Goal: Find specific fact: Find specific fact

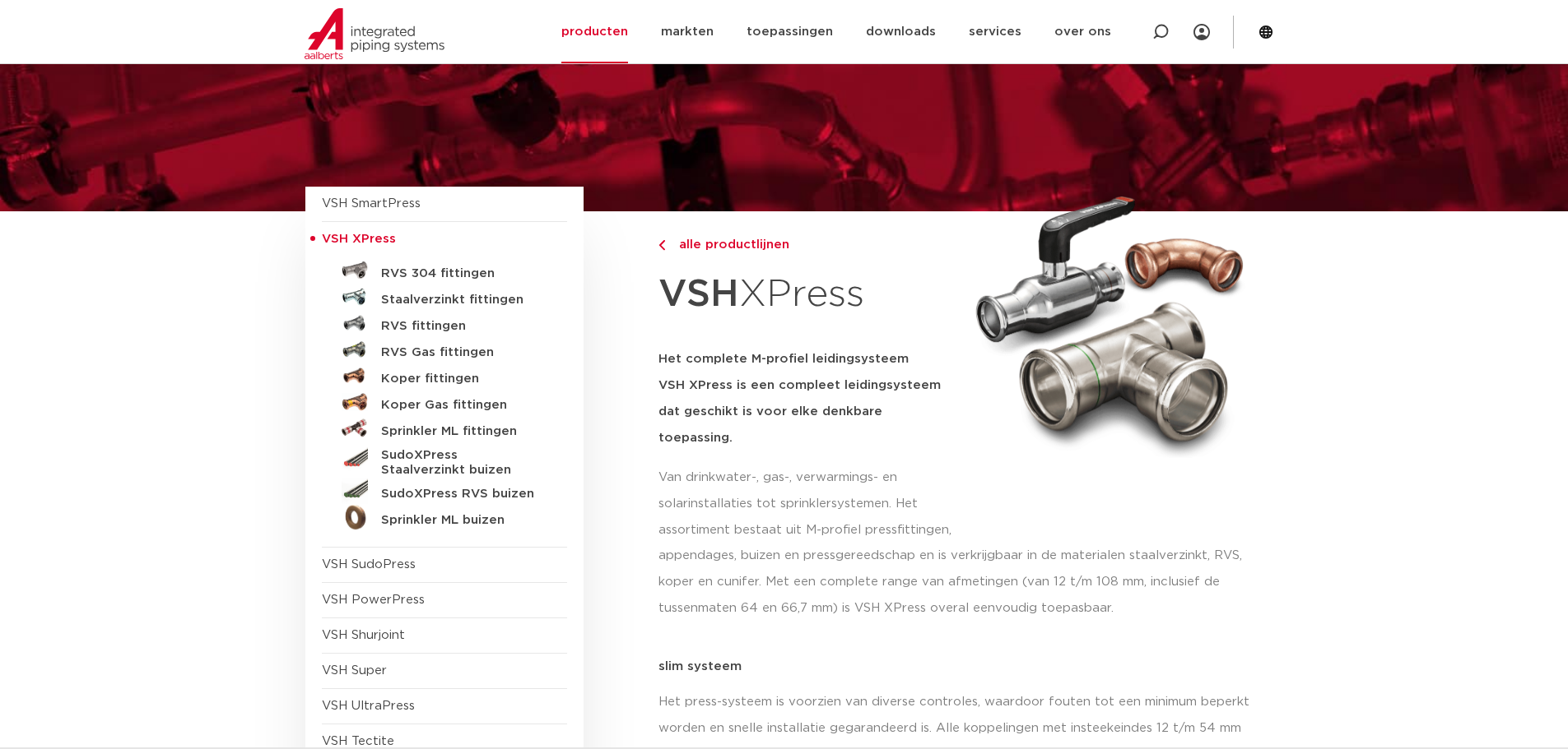
scroll to position [82, 0]
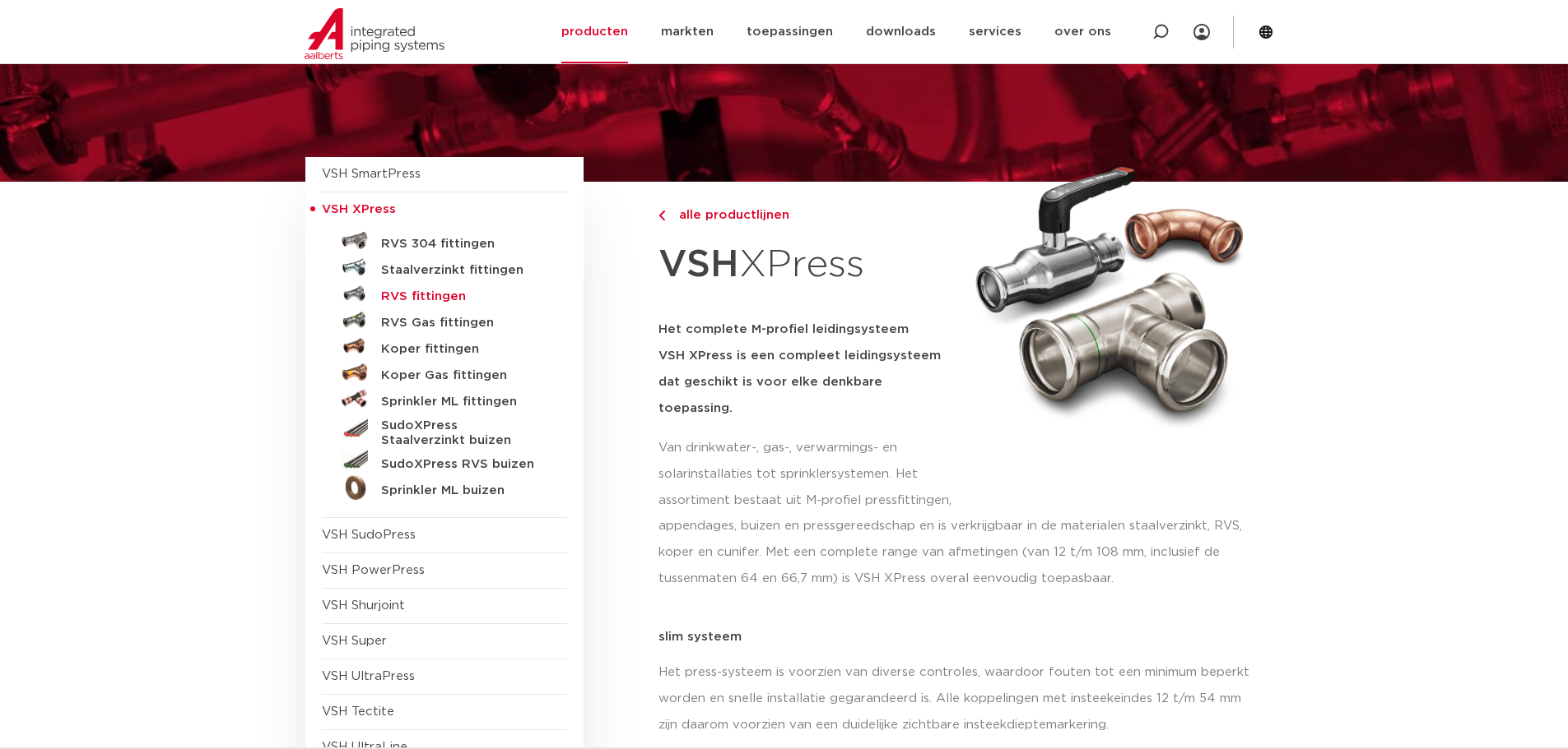
click at [449, 301] on h5 "RVS fittingen" at bounding box center [463, 297] width 163 height 15
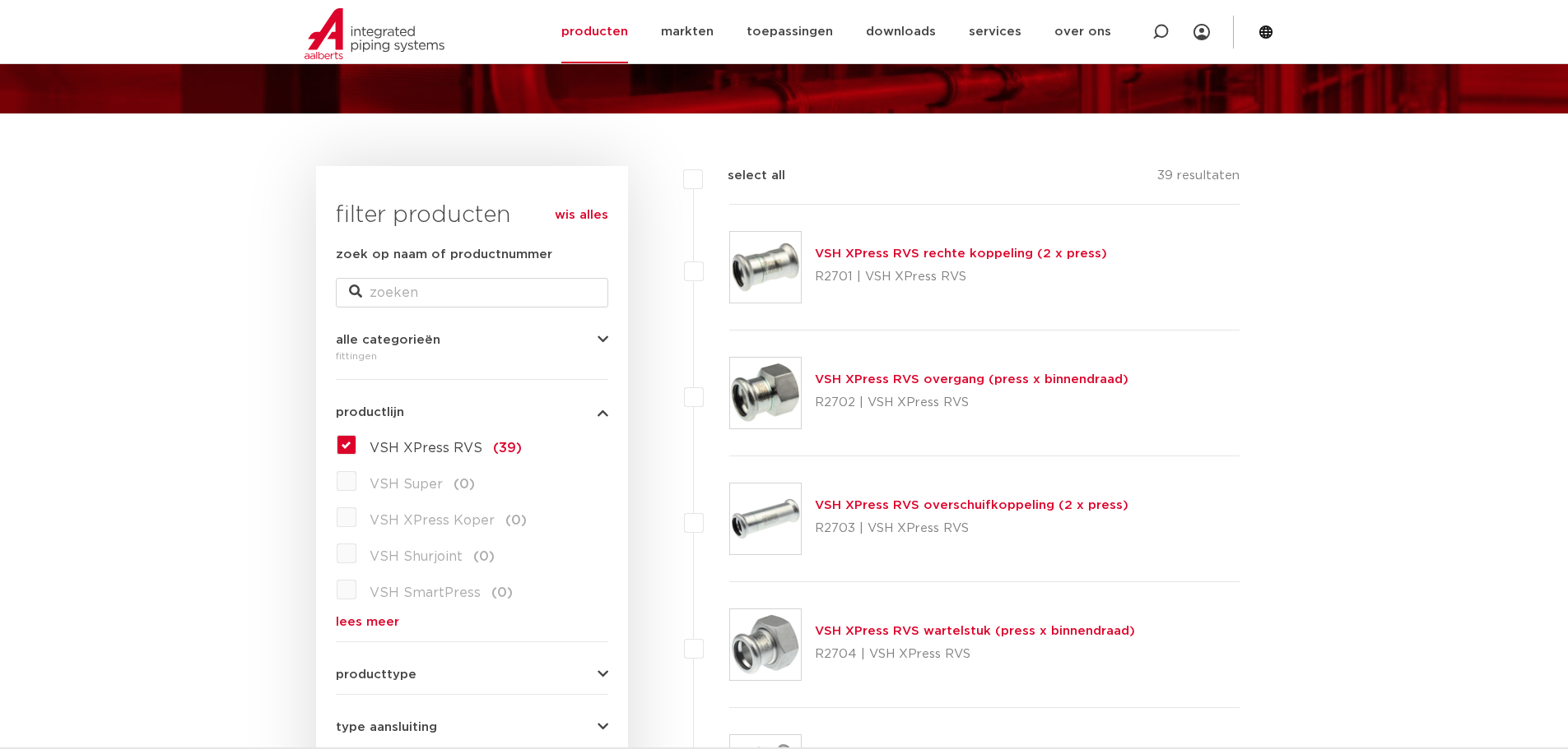
scroll to position [247, 0]
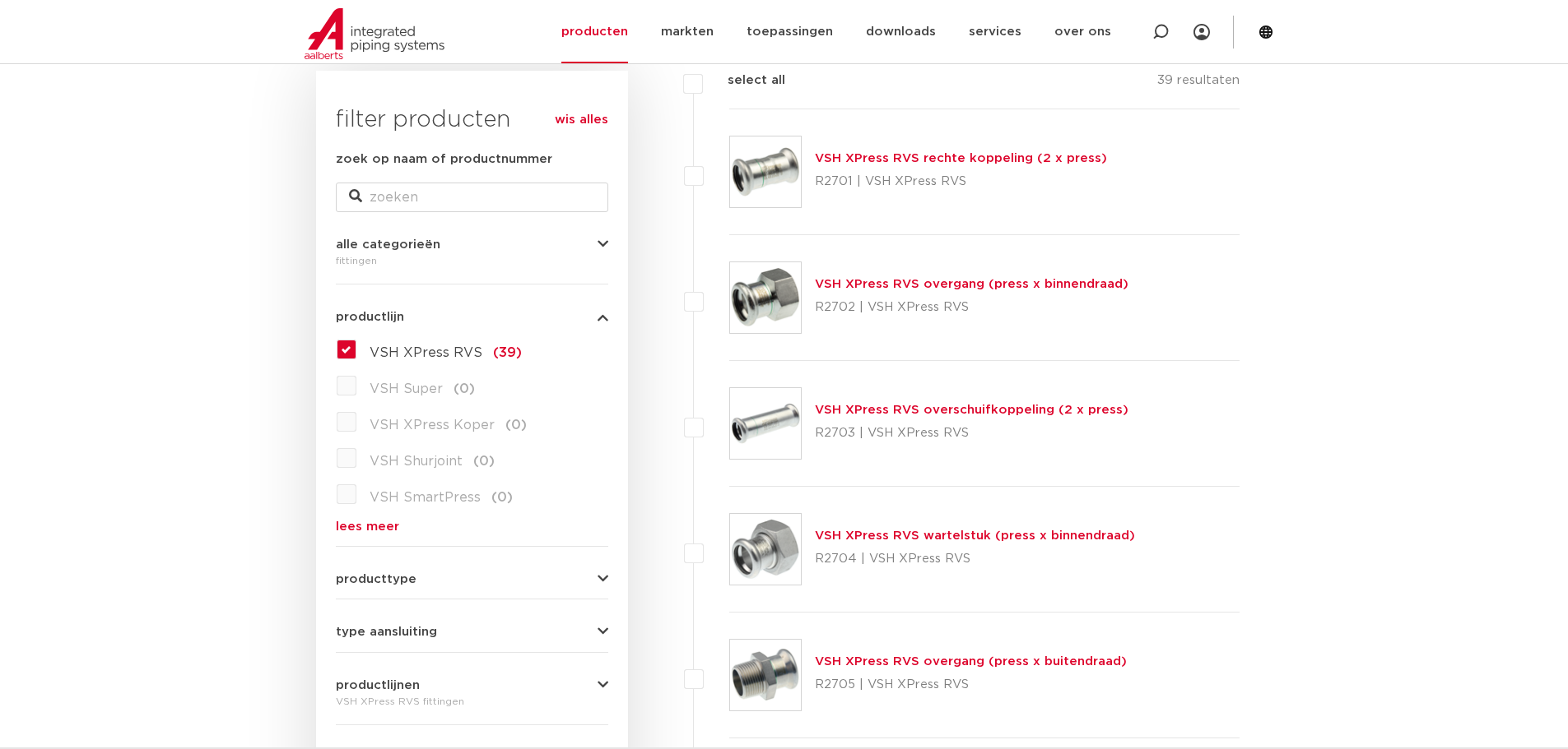
click at [949, 662] on link "VSH XPress RVS overgang (press x buitendraad)" at bounding box center [971, 662] width 312 height 12
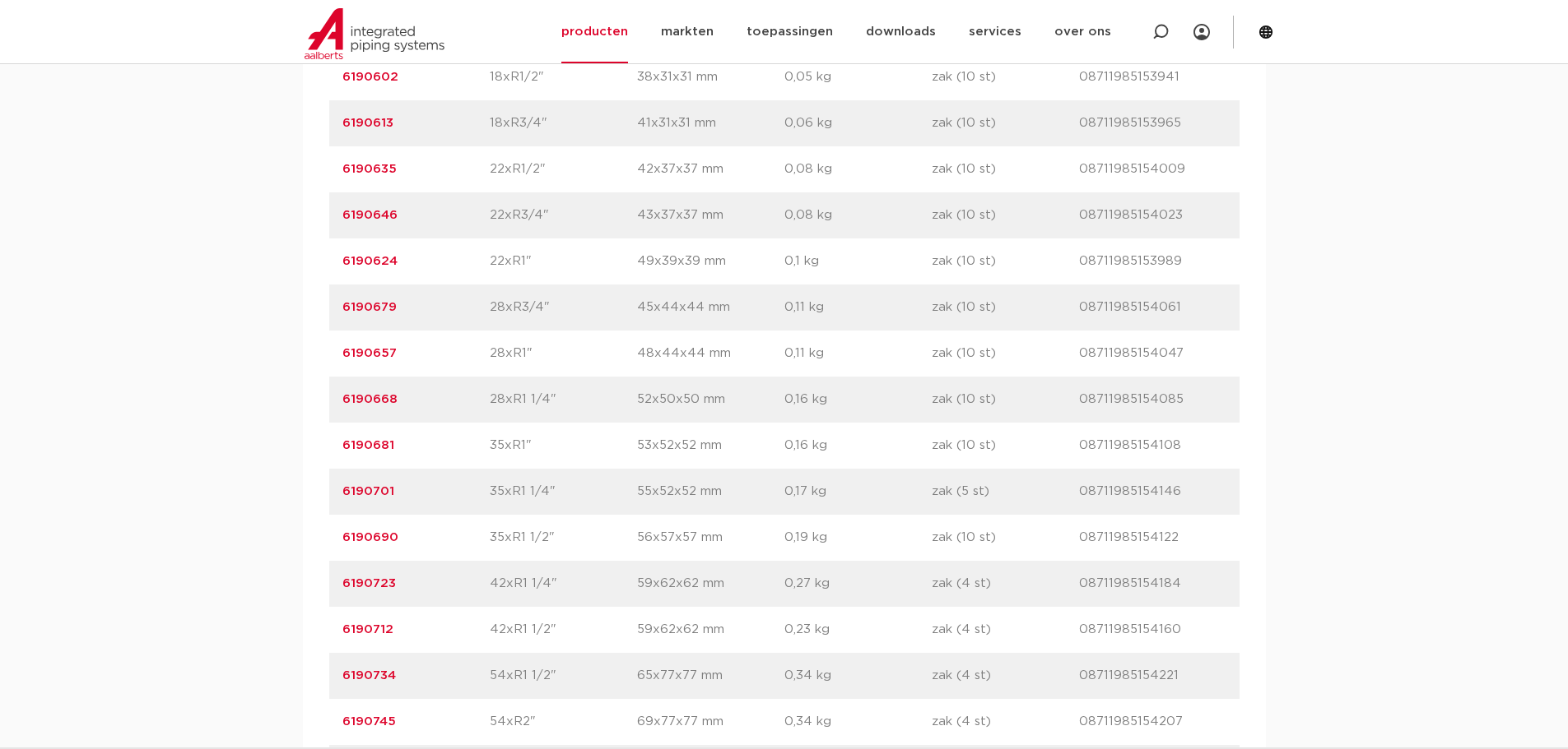
scroll to position [1398, 0]
drag, startPoint x: 375, startPoint y: 533, endPoint x: 342, endPoint y: 533, distance: 33.0
click at [342, 533] on p "6190712" at bounding box center [416, 535] width 147 height 20
copy link "6190712"
